Goal: Register for event/course

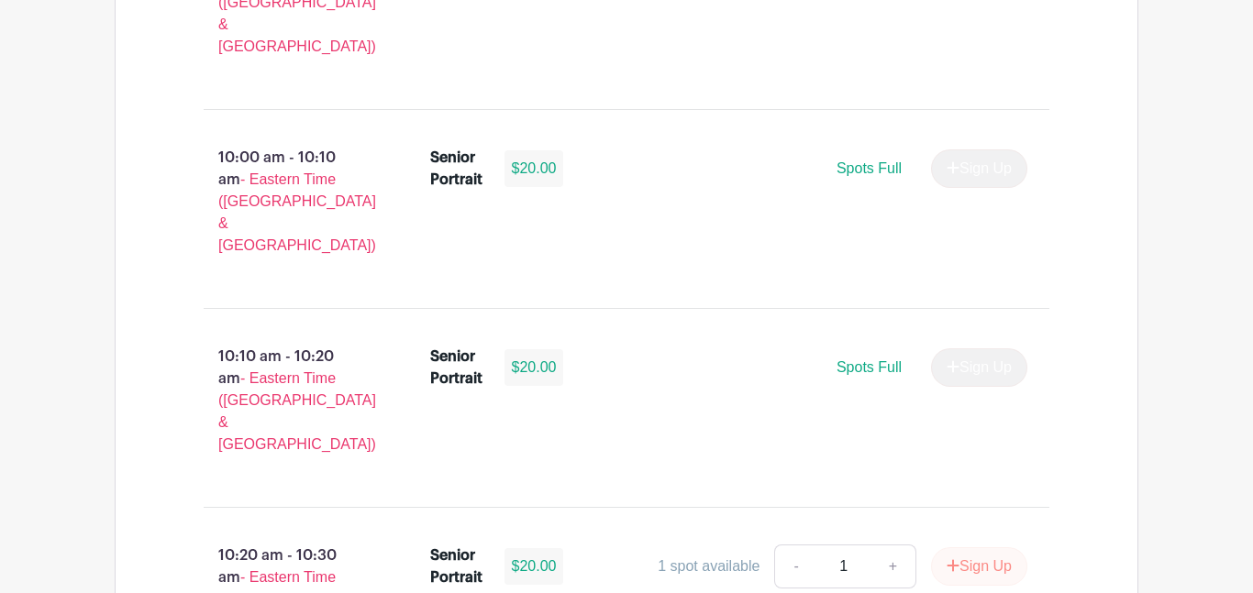
scroll to position [2469, 0]
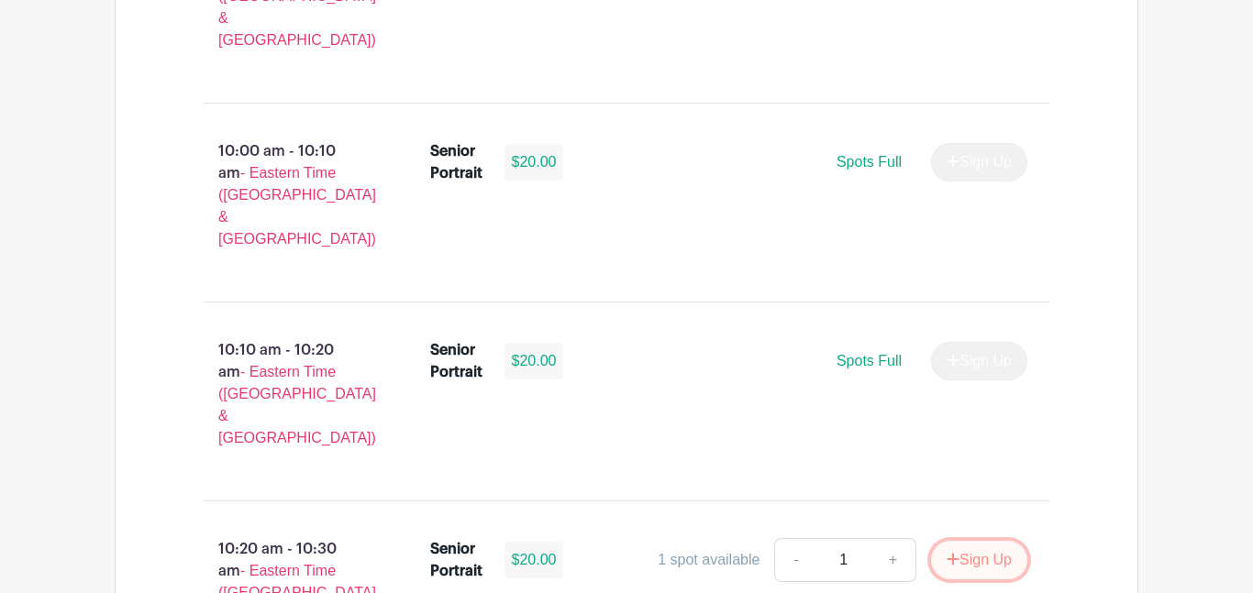
click at [967, 541] on button "Sign Up" at bounding box center [979, 560] width 96 height 39
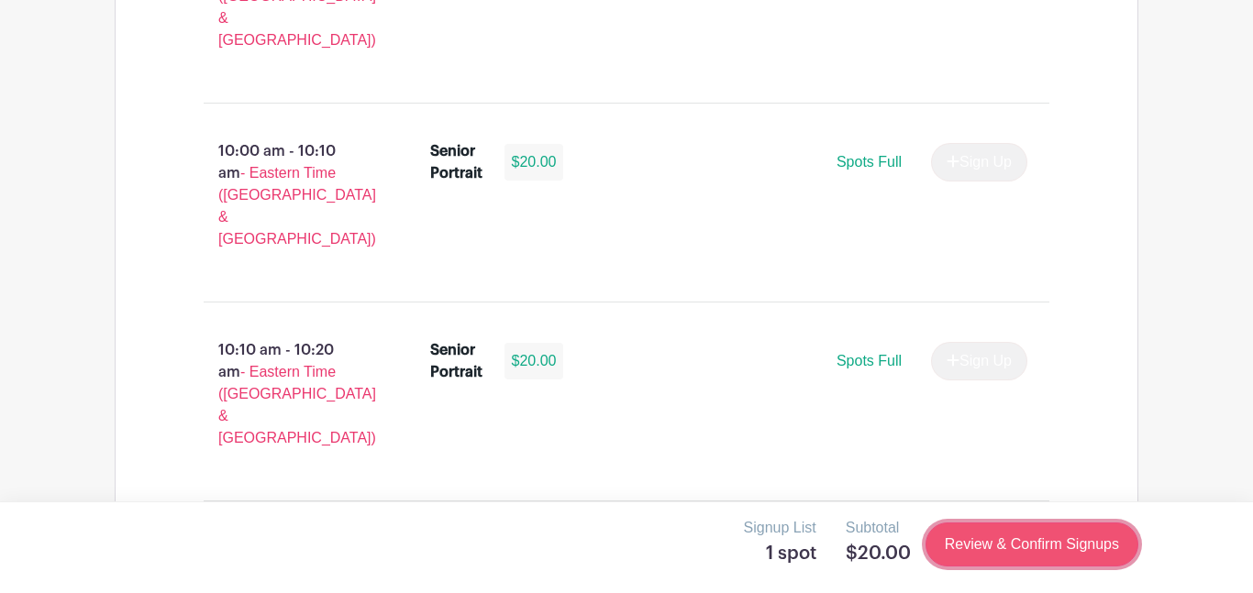
click at [987, 538] on link "Review & Confirm Signups" at bounding box center [1032, 545] width 213 height 44
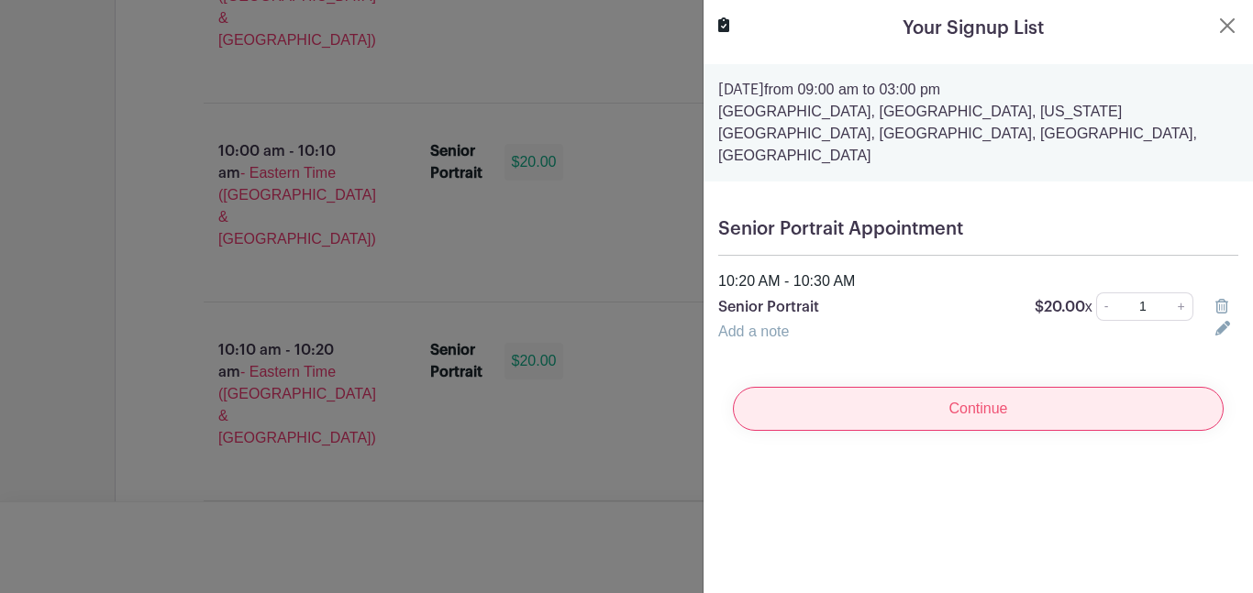
click at [976, 387] on input "Continue" at bounding box center [978, 409] width 491 height 44
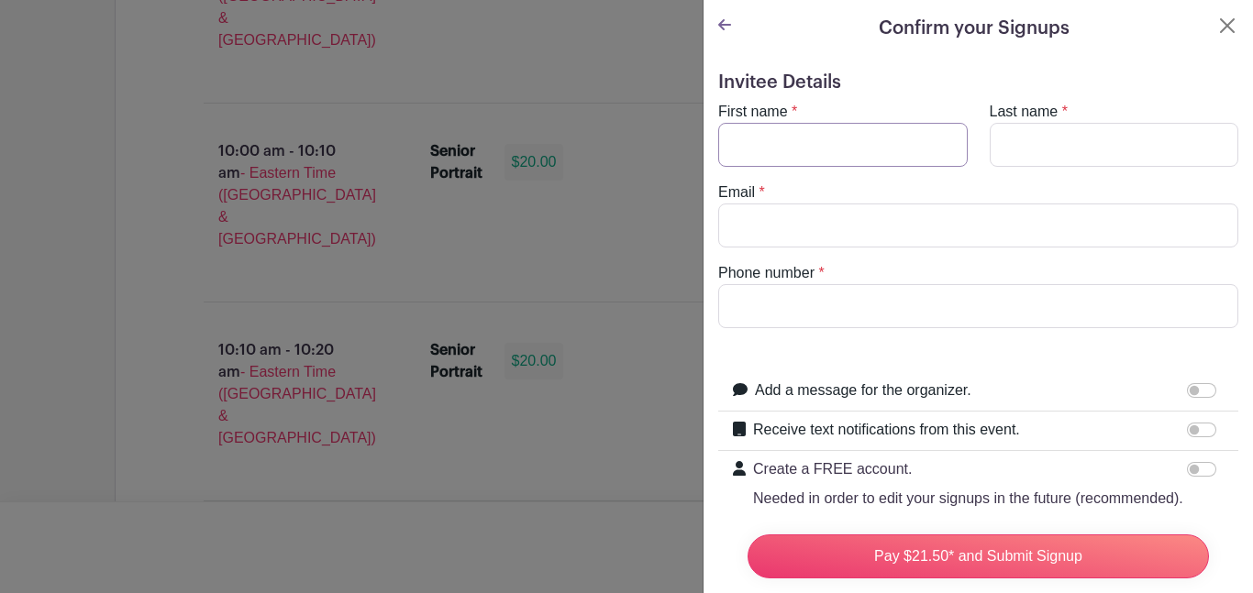
click at [915, 138] on input "First name" at bounding box center [843, 145] width 250 height 44
type input "deja"
click at [1081, 123] on input "Last name" at bounding box center [1115, 145] width 250 height 44
type input "[PERSON_NAME]"
click at [1026, 228] on input "Email" at bounding box center [978, 226] width 520 height 44
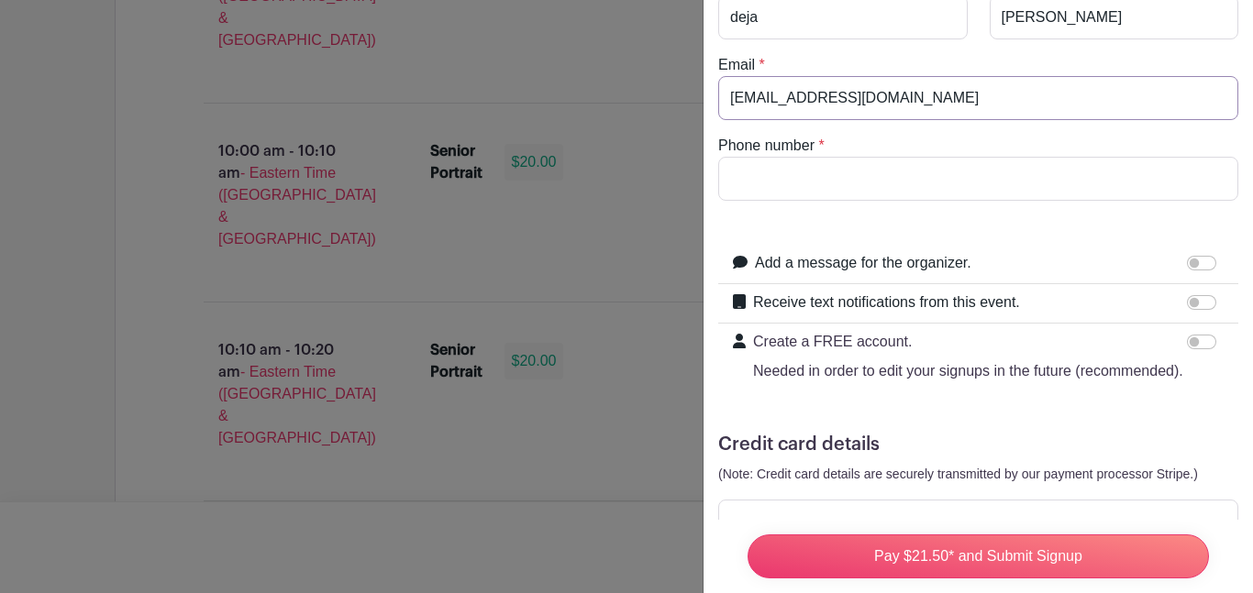
scroll to position [130, 0]
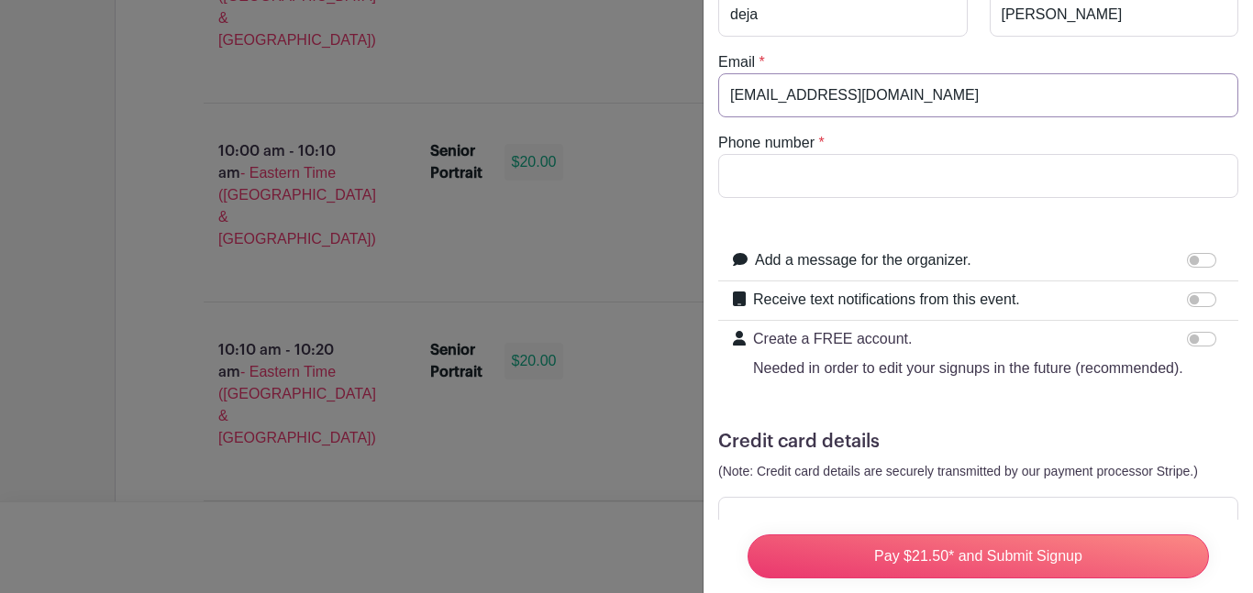
type input "[EMAIL_ADDRESS][DOMAIN_NAME]"
click at [819, 181] on input "Phone number" at bounding box center [978, 176] width 520 height 44
type input "[PHONE_NUMBER]"
click at [1200, 263] on input "Add a message for the organizer." at bounding box center [1201, 260] width 29 height 15
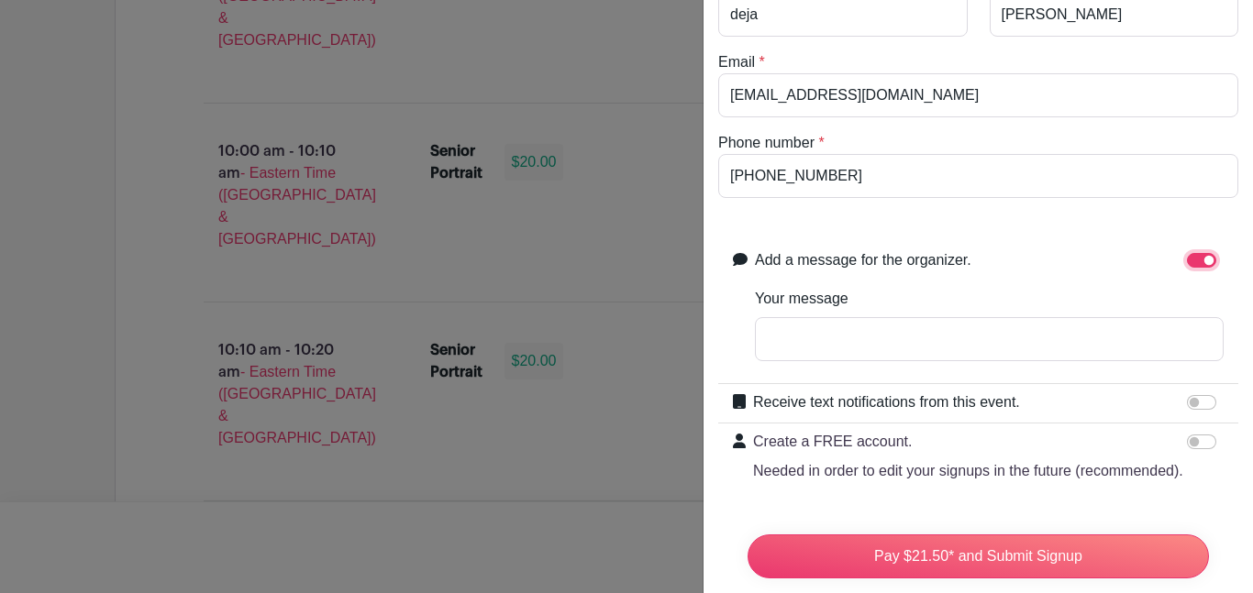
click at [1200, 263] on input "Add a message for the organizer." at bounding box center [1201, 260] width 29 height 15
checkbox input "false"
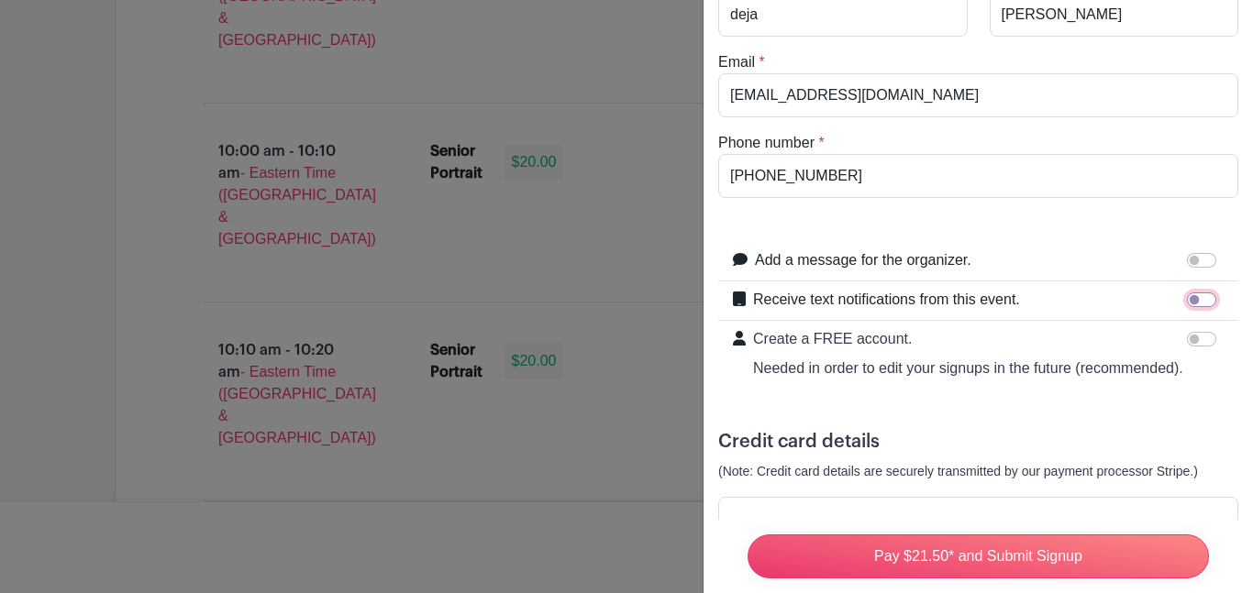
click at [1203, 299] on input "Receive text notifications from this event." at bounding box center [1201, 300] width 29 height 15
checkbox input "true"
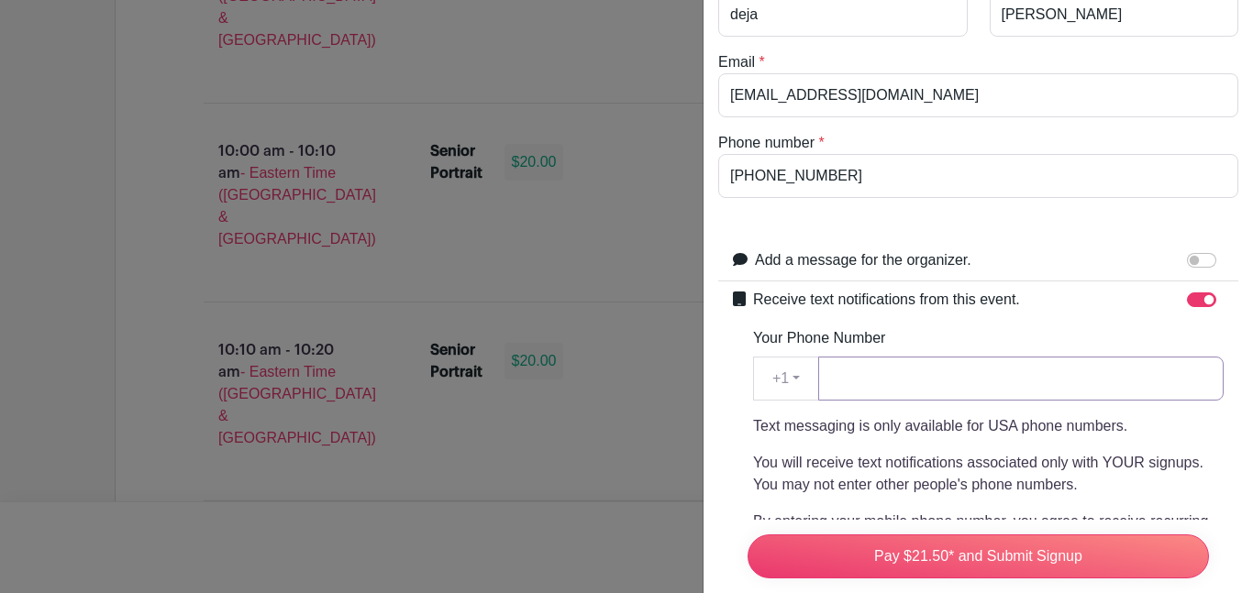
click at [1027, 394] on input "Your Phone Number" at bounding box center [1020, 379] width 405 height 44
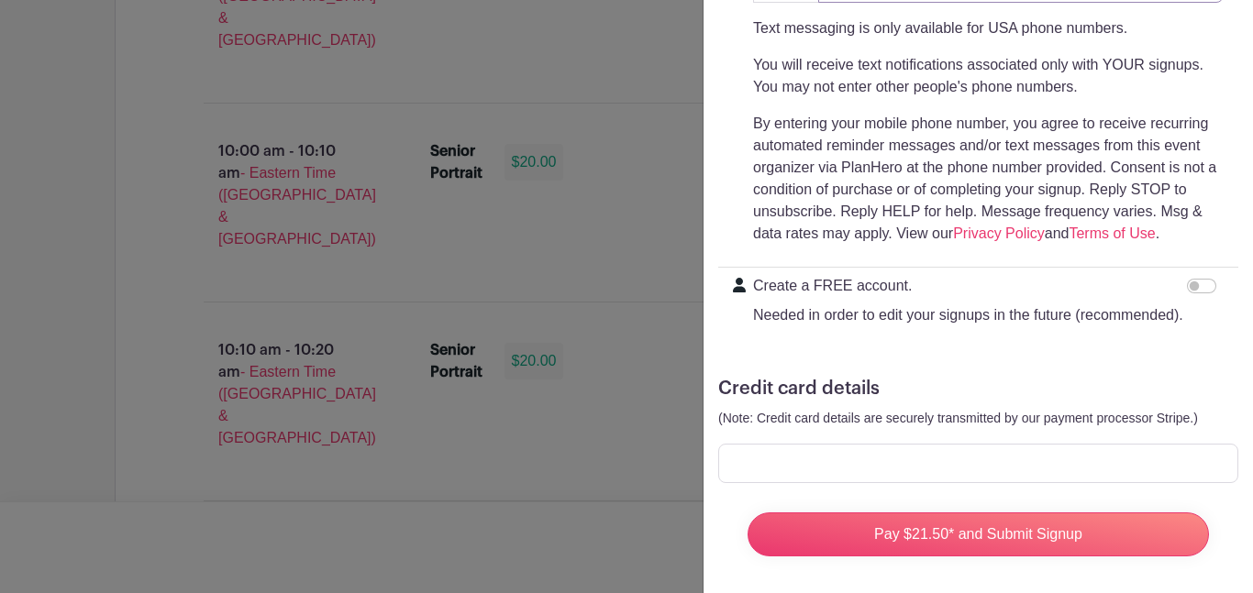
scroll to position [536, 0]
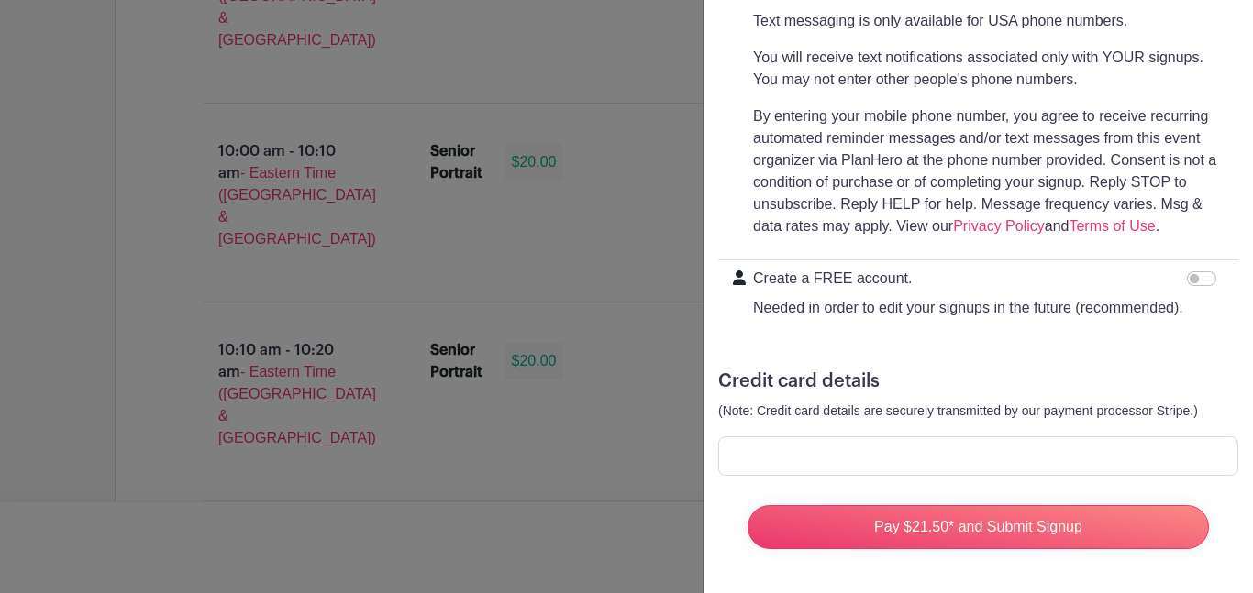
type input "[PHONE_NUMBER]"
click at [1192, 284] on input "Create a FREE account. Needed in order to edit your signups in the future (reco…" at bounding box center [1201, 279] width 29 height 15
checkbox input "true"
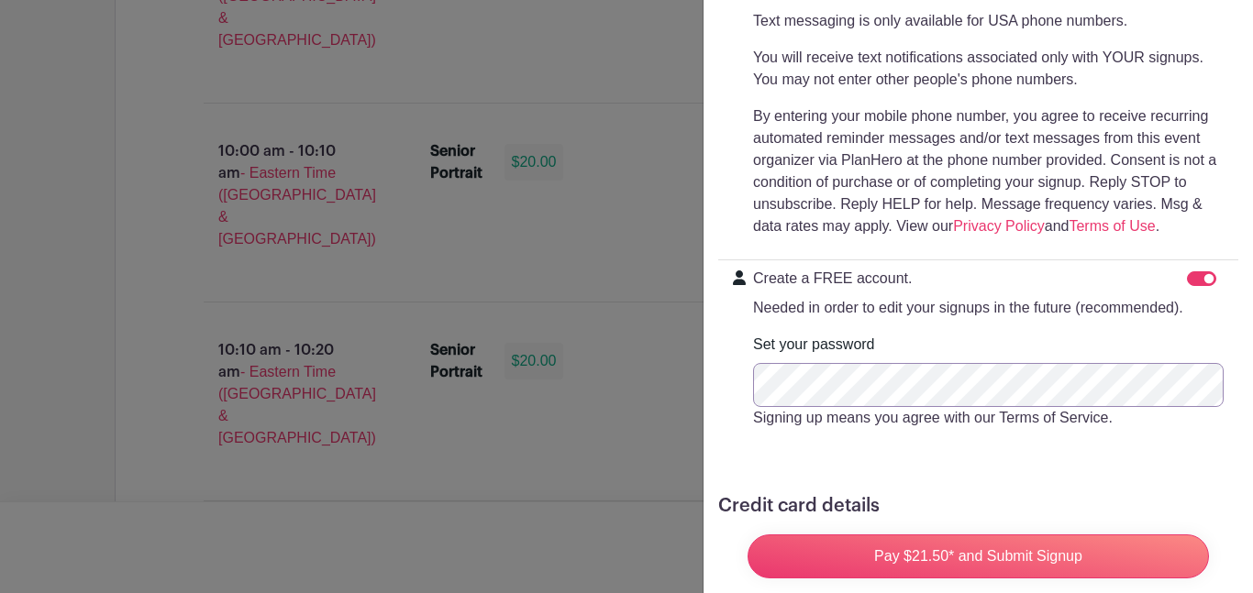
scroll to position [660, 0]
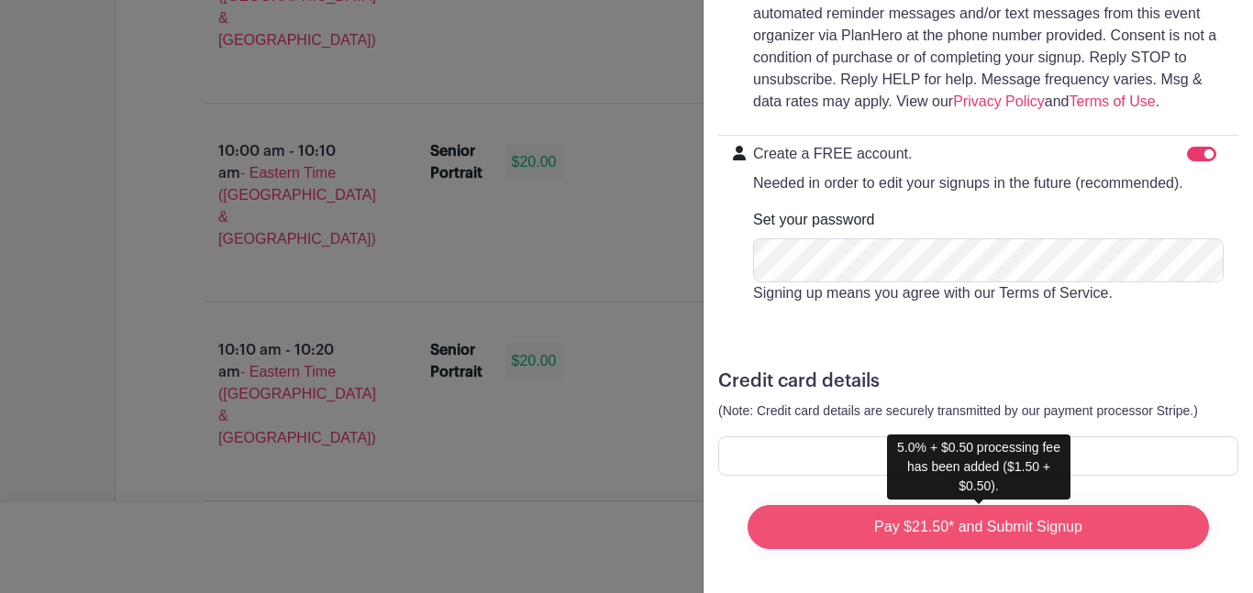
click at [1029, 528] on input "Pay $21.50* and Submit Signup" at bounding box center [978, 527] width 461 height 44
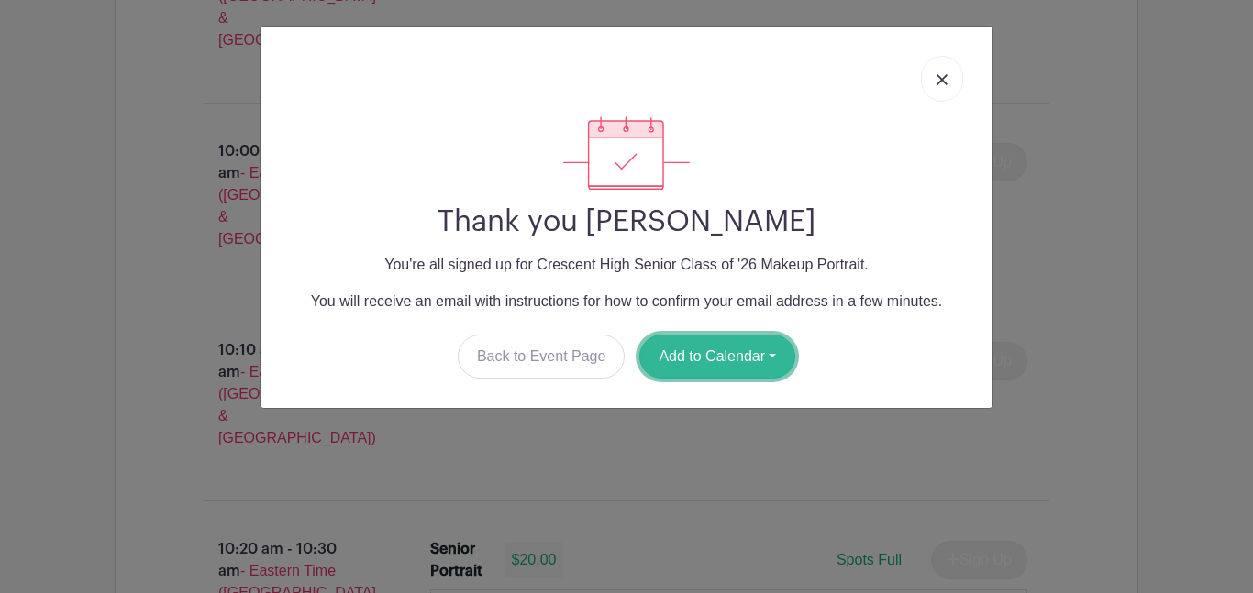
click at [751, 358] on button "Add to Calendar" at bounding box center [717, 357] width 156 height 44
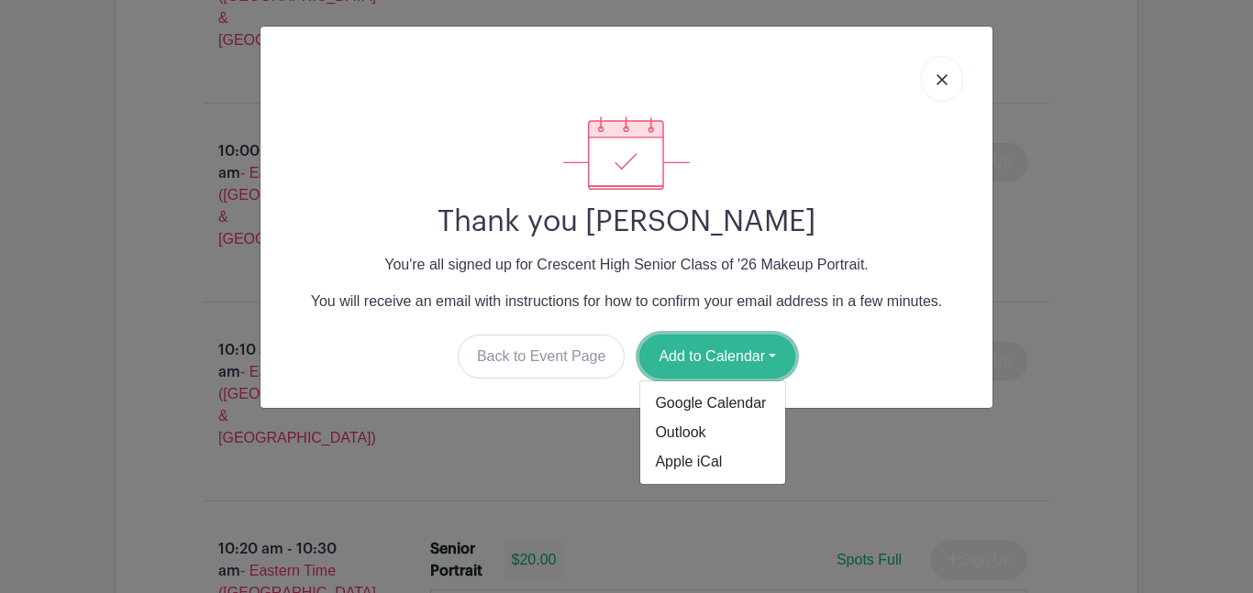
click at [761, 352] on button "Add to Calendar" at bounding box center [717, 357] width 156 height 44
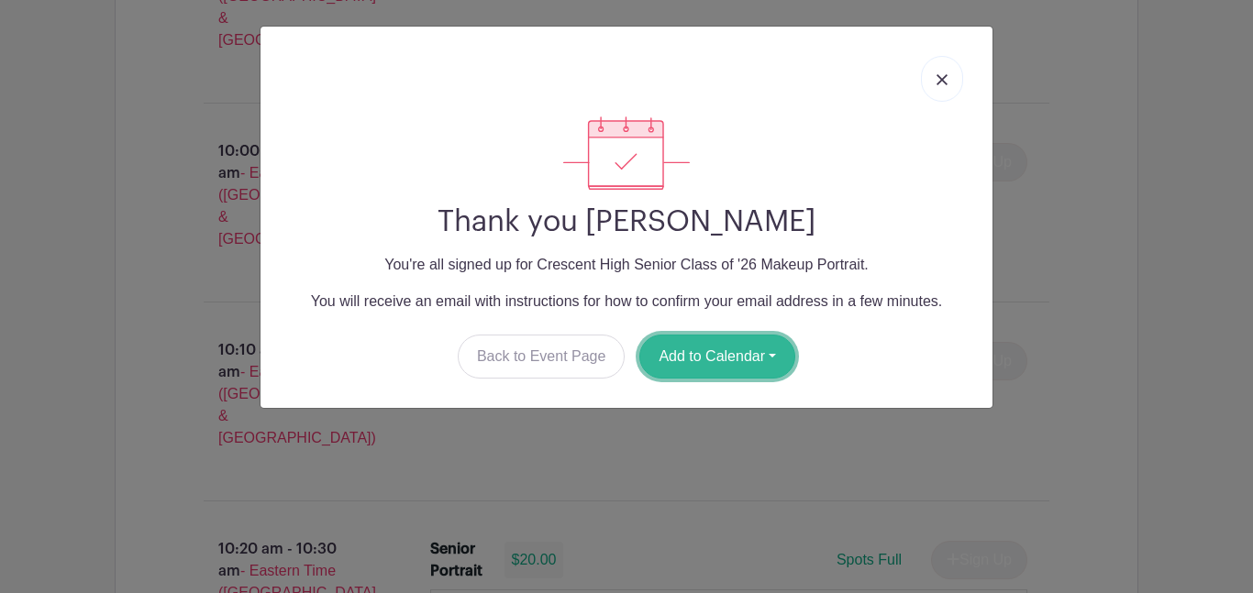
click at [761, 352] on button "Add to Calendar" at bounding box center [717, 357] width 156 height 44
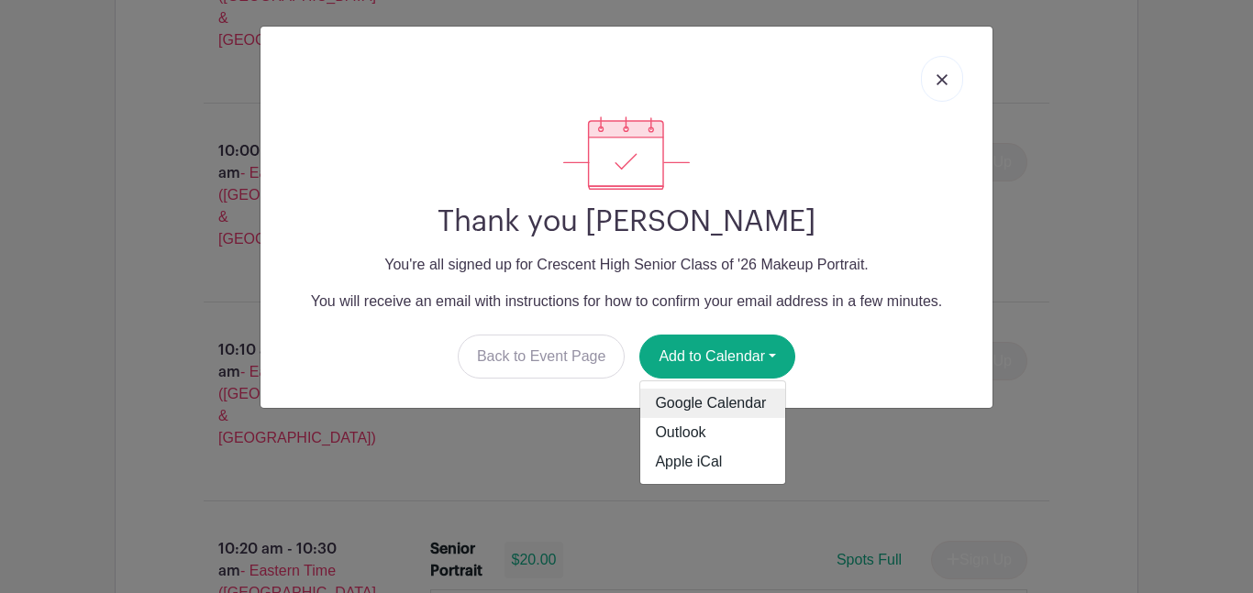
click at [725, 406] on link "Google Calendar" at bounding box center [712, 403] width 145 height 29
